Goal: Find specific page/section: Find specific page/section

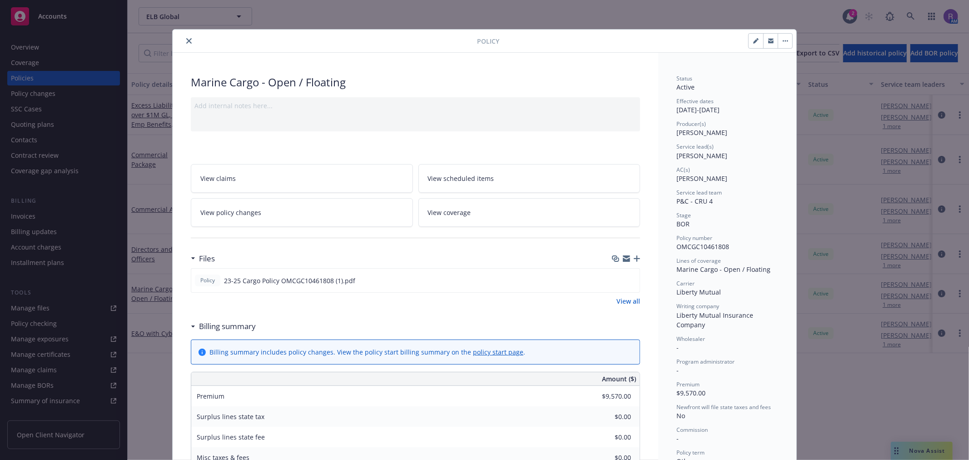
click at [187, 40] on icon "close" at bounding box center [188, 40] width 5 height 5
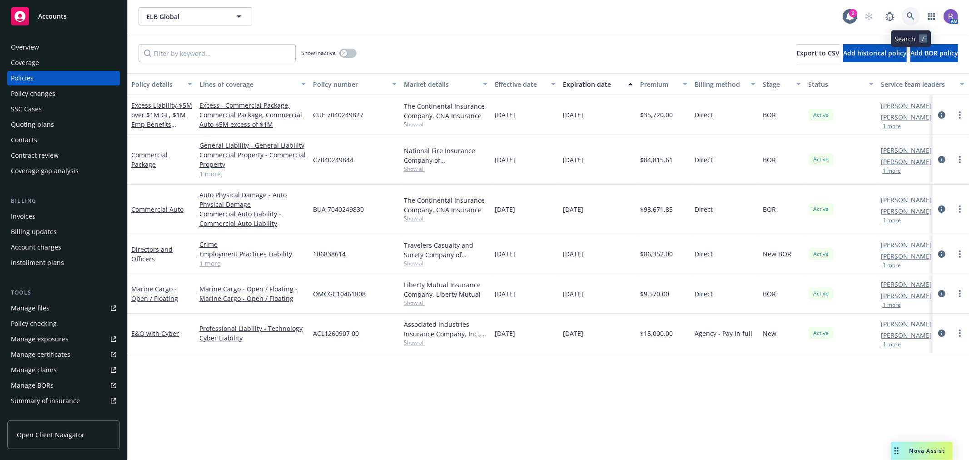
click at [912, 15] on icon at bounding box center [911, 16] width 8 height 8
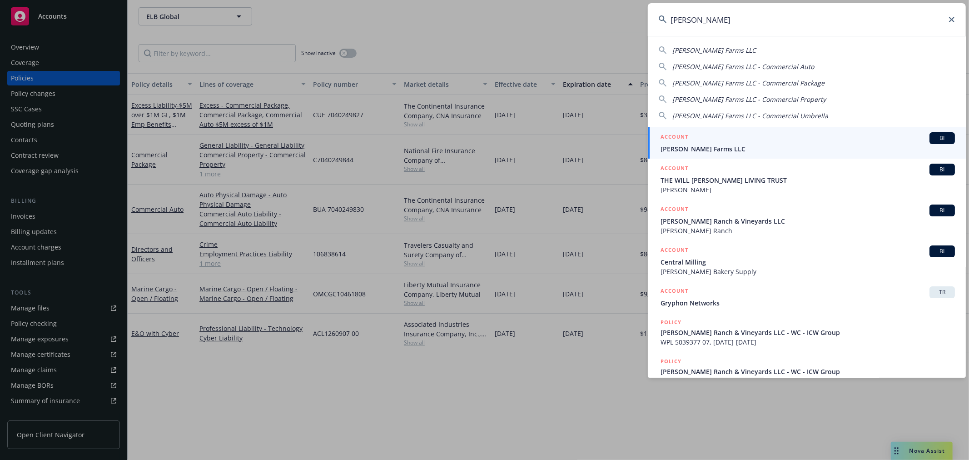
type input "[PERSON_NAME]"
click at [745, 140] on div "ACCOUNT BI" at bounding box center [808, 138] width 294 height 12
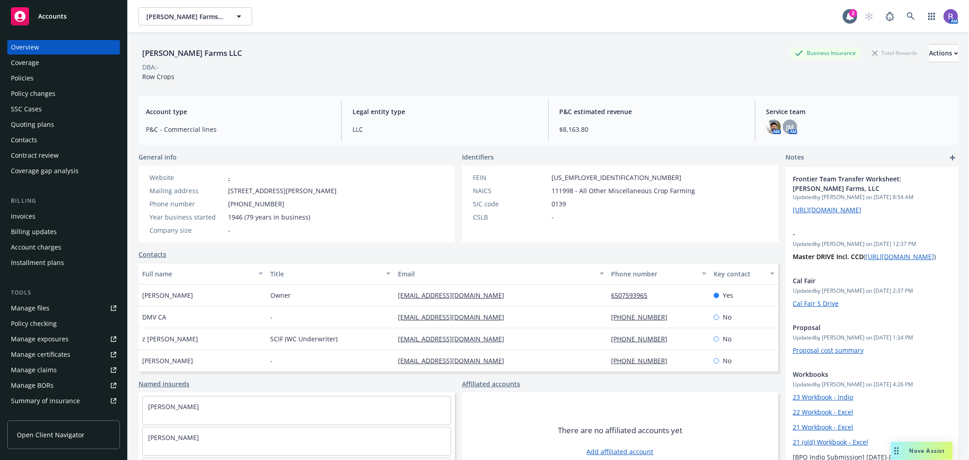
click at [31, 76] on div "Policies" at bounding box center [22, 78] width 23 height 15
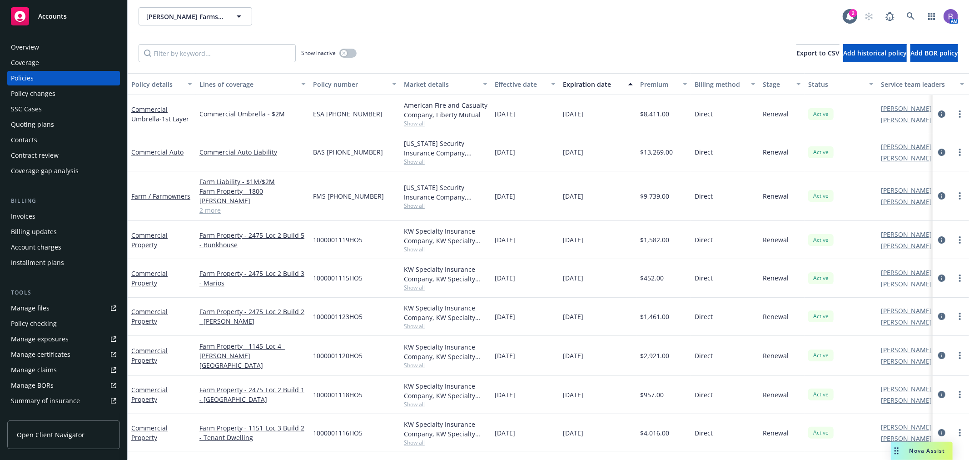
click at [230, 70] on div "Show inactive Export to CSV Add historical policy Add BOR policy" at bounding box center [549, 53] width 842 height 40
click at [201, 43] on div "Show inactive Export to CSV Add historical policy Add BOR policy" at bounding box center [549, 53] width 842 height 40
click at [217, 61] on input "Filter by keyword..." at bounding box center [217, 53] width 157 height 18
paste input "FMS62051572"
type input "FMS62051572"
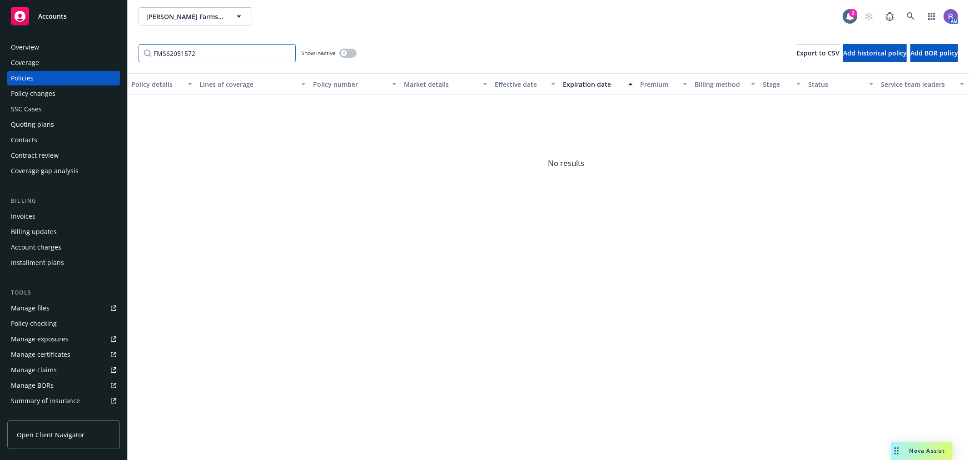
click at [206, 51] on input "FMS62051572" at bounding box center [217, 53] width 157 height 18
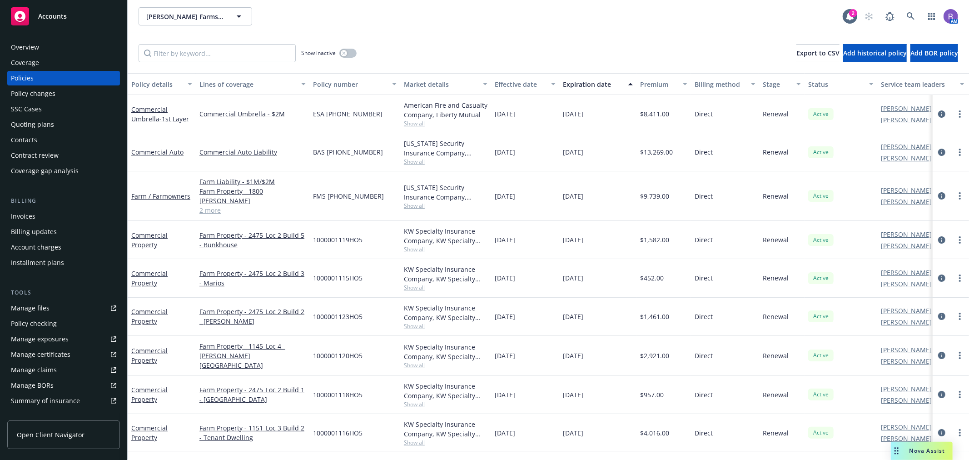
click at [60, 121] on div "Quoting plans" at bounding box center [63, 124] width 105 height 15
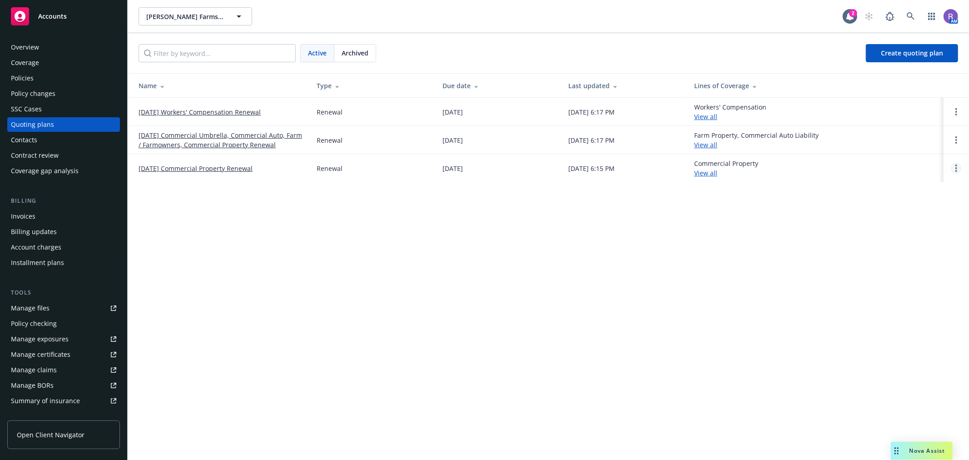
click at [953, 169] on link "Open options" at bounding box center [956, 168] width 11 height 11
click at [924, 106] on span "Copy logging email" at bounding box center [910, 106] width 80 height 9
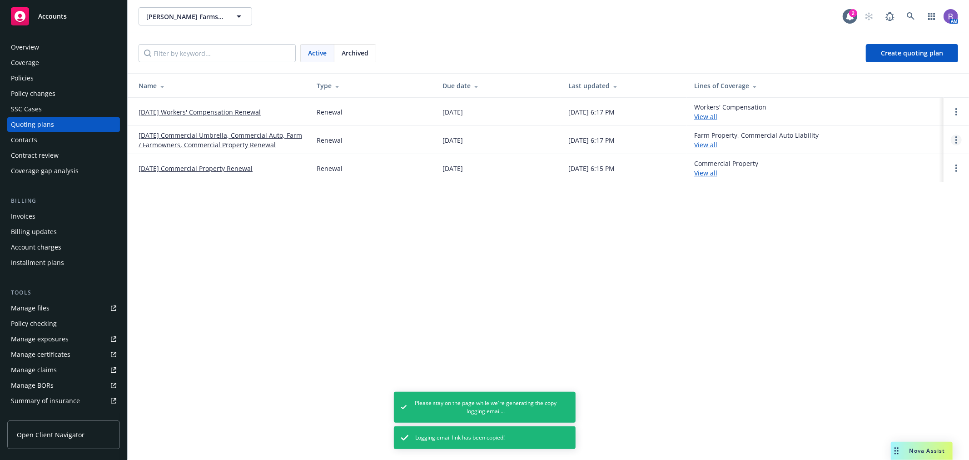
click at [951, 141] on link "Open options" at bounding box center [956, 140] width 11 height 11
click at [885, 74] on span "Copy logging email" at bounding box center [910, 78] width 80 height 9
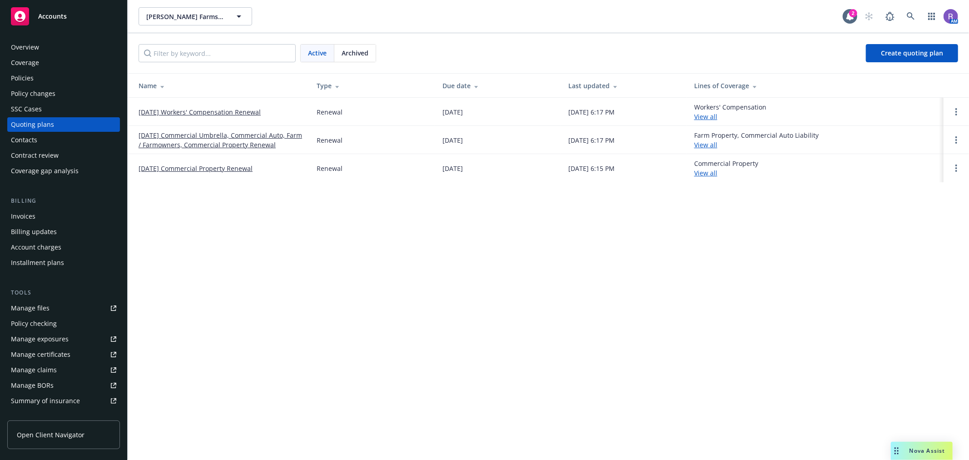
drag, startPoint x: 644, startPoint y: 243, endPoint x: 823, endPoint y: 74, distance: 245.9
click at [644, 243] on div "[PERSON_NAME] Farms LLC [PERSON_NAME] Farms LLC 2 AM Active Archived Create quo…" at bounding box center [549, 230] width 842 height 460
click at [918, 21] on link at bounding box center [911, 16] width 18 height 18
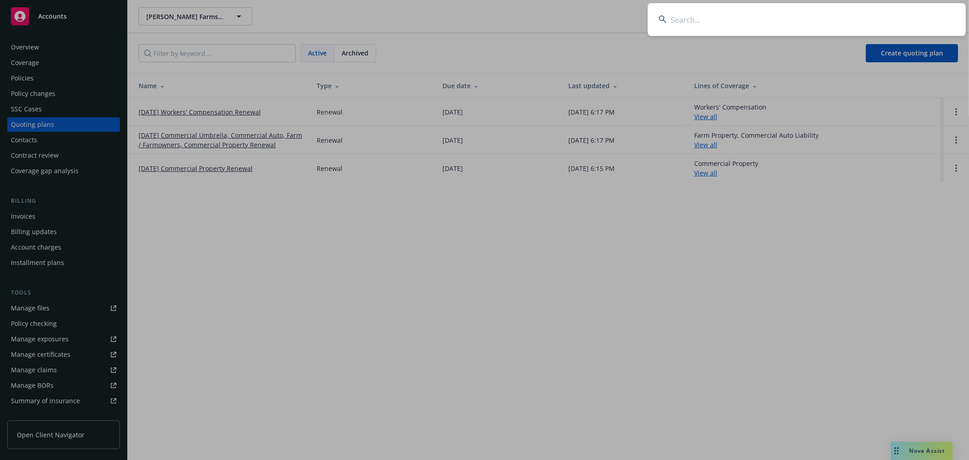
click at [910, 20] on input at bounding box center [807, 19] width 318 height 33
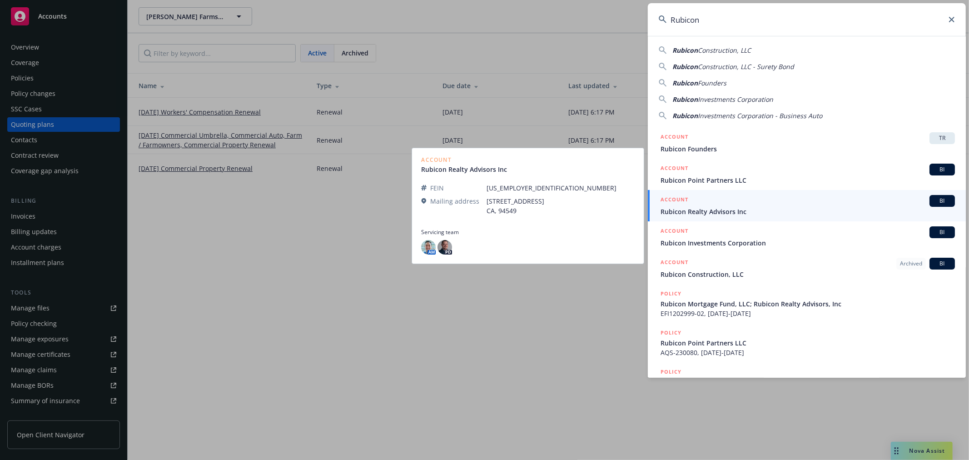
type input "Rubicon"
click at [761, 207] on span "Rubicon Realty Advisors Inc" at bounding box center [808, 212] width 294 height 10
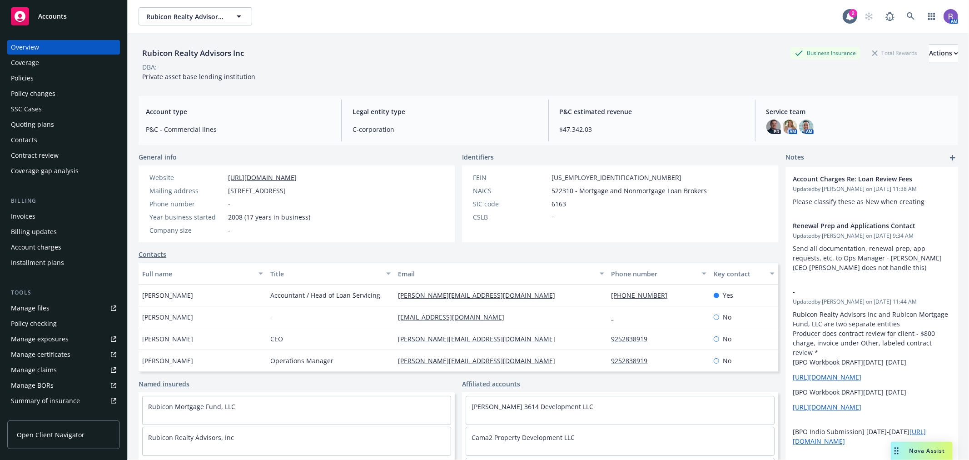
click at [228, 80] on span "Private asset base lending institution" at bounding box center [198, 76] width 113 height 9
click at [296, 176] on link "[URL][DOMAIN_NAME]" at bounding box center [262, 177] width 69 height 9
click at [335, 73] on div "Rubicon Realty Advisors Inc Business Insurance Total Rewards Actions DBA: - Pri…" at bounding box center [549, 62] width 820 height 37
